Goal: Task Accomplishment & Management: Use online tool/utility

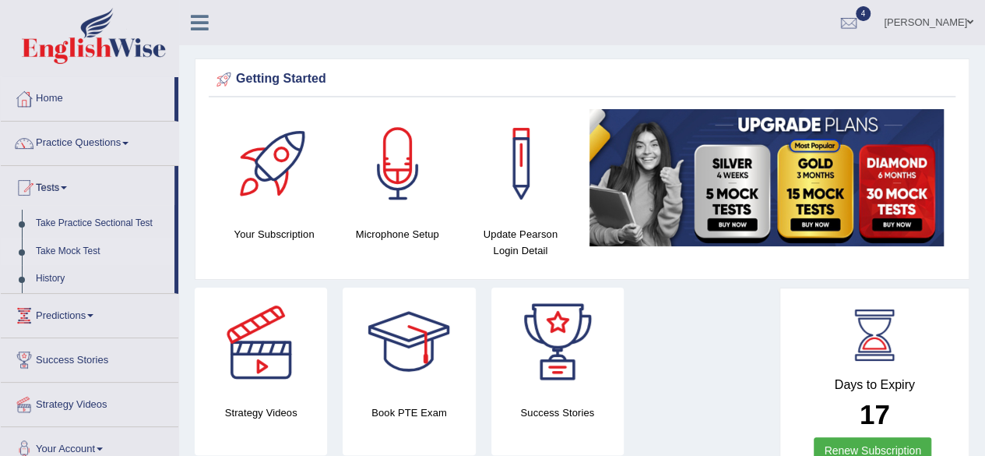
click at [69, 252] on link "Take Mock Test" at bounding box center [102, 252] width 146 height 28
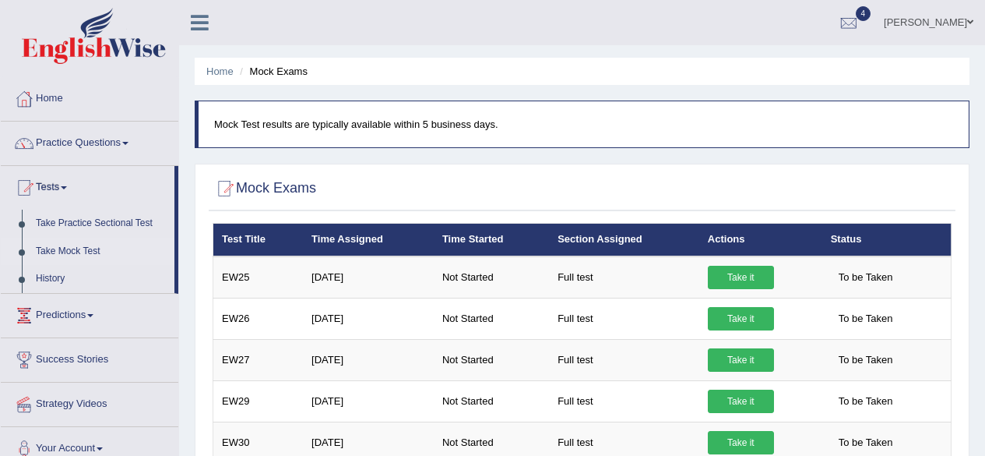
click at [735, 272] on link "Take it" at bounding box center [741, 277] width 66 height 23
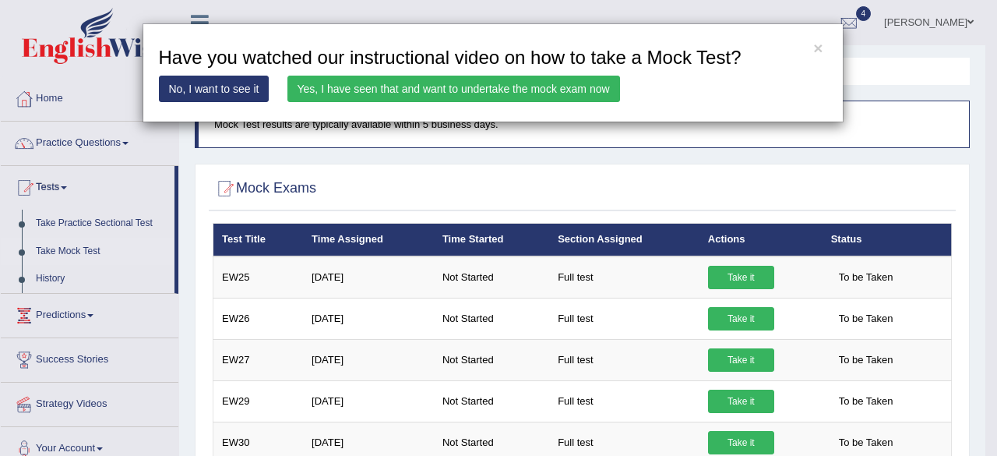
click at [549, 93] on link "Yes, I have seen that and want to undertake the mock exam now" at bounding box center [453, 89] width 333 height 26
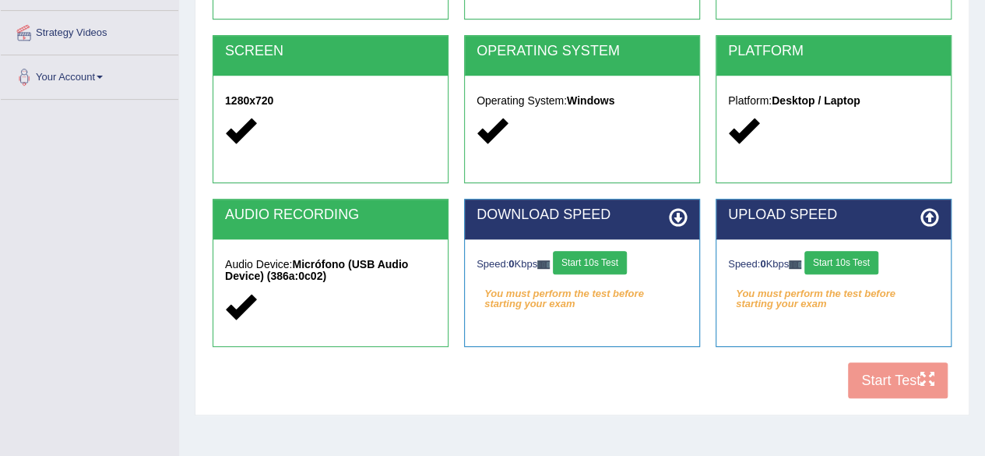
scroll to position [289, 0]
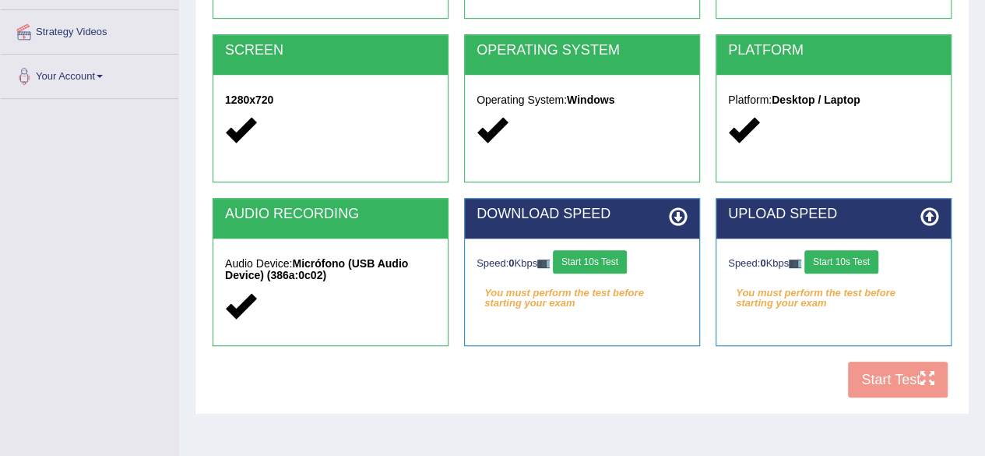
click at [874, 269] on button "Start 10s Test" at bounding box center [842, 261] width 74 height 23
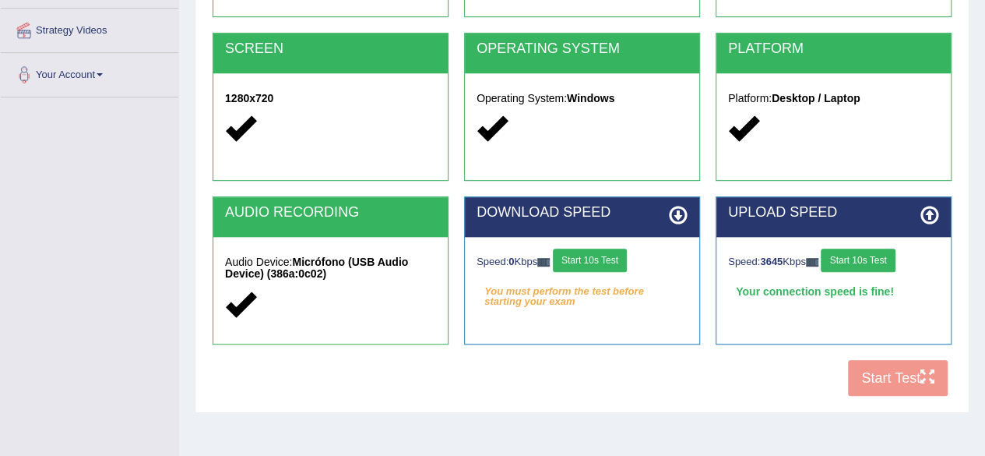
click at [603, 253] on button "Start 10s Test" at bounding box center [590, 259] width 74 height 23
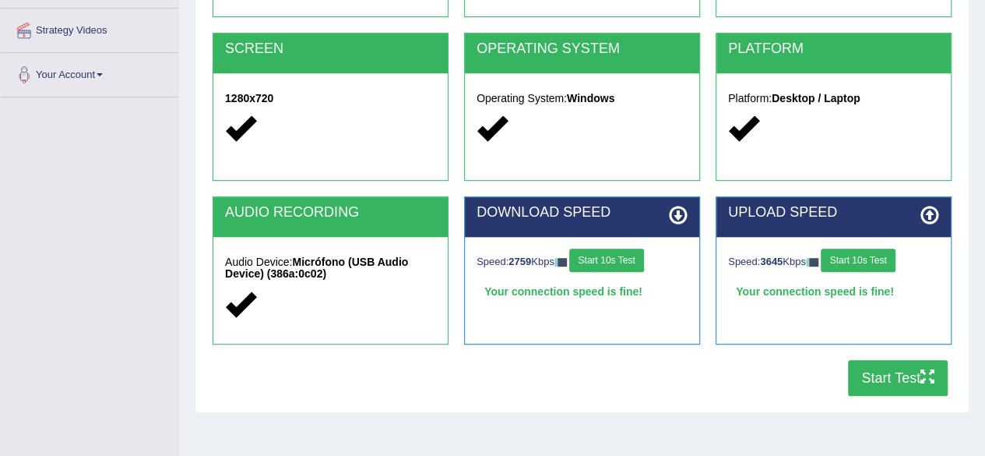
click at [886, 368] on button "Start Test" at bounding box center [898, 378] width 100 height 36
